Goal: Task Accomplishment & Management: Use online tool/utility

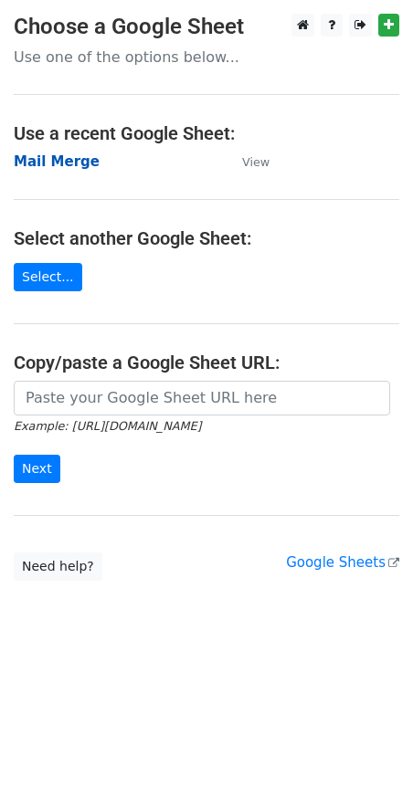
click at [73, 158] on strong "Mail Merge" at bounding box center [57, 161] width 86 height 16
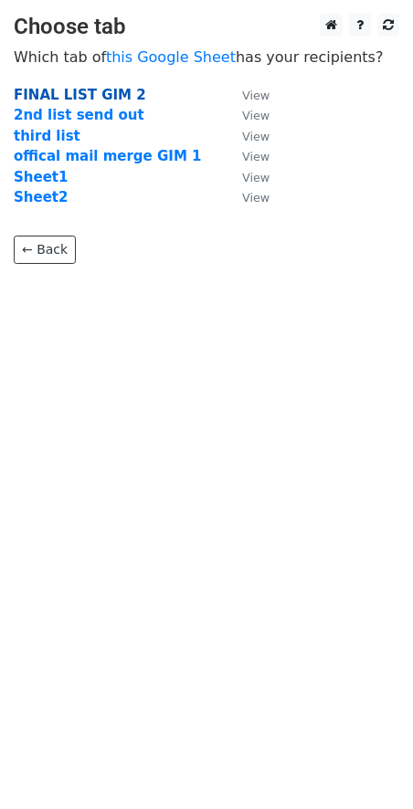
click at [72, 92] on strong "FINAL LIST GIM 2" at bounding box center [80, 95] width 132 height 16
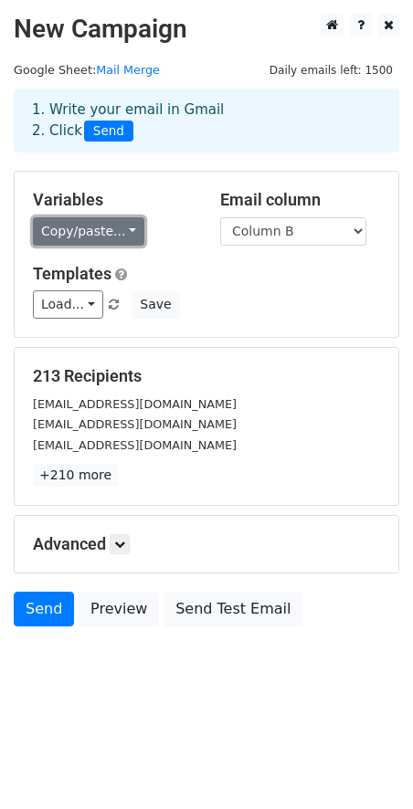
click at [75, 228] on link "Copy/paste..." at bounding box center [88, 231] width 111 height 28
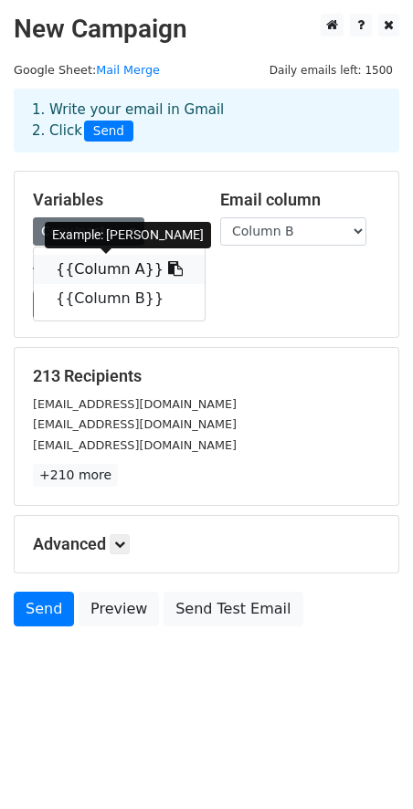
click at [95, 269] on link "{{Column A}}" at bounding box center [119, 269] width 171 height 29
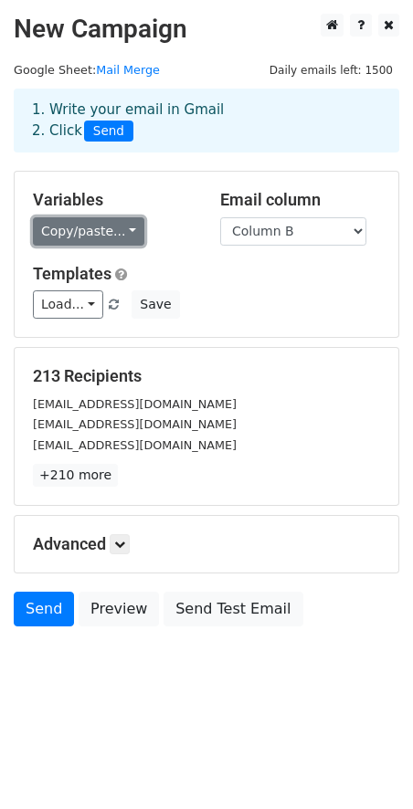
click at [117, 235] on link "Copy/paste..." at bounding box center [88, 231] width 111 height 28
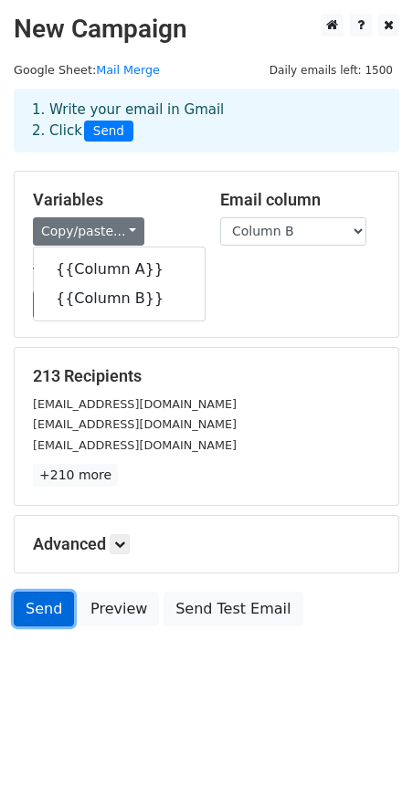
click at [33, 604] on link "Send" at bounding box center [44, 609] width 60 height 35
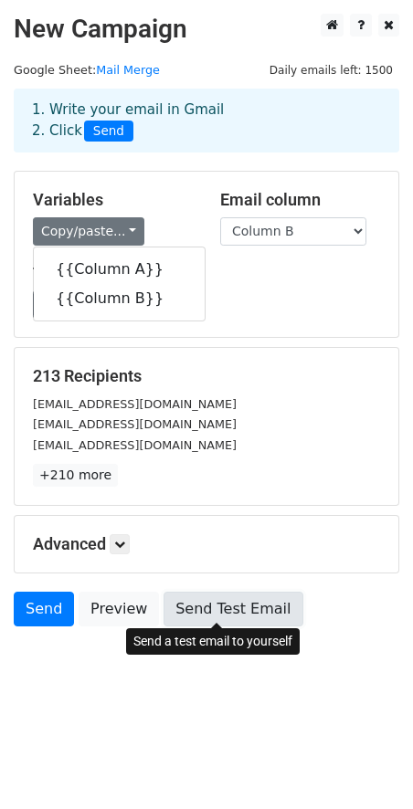
click at [234, 603] on link "Send Test Email" at bounding box center [232, 609] width 139 height 35
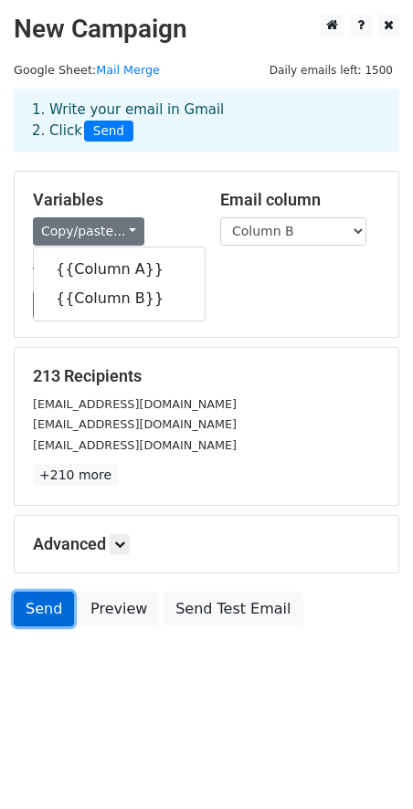
click at [47, 610] on link "Send" at bounding box center [44, 609] width 60 height 35
